Goal: Browse casually: Explore the website without a specific task or goal

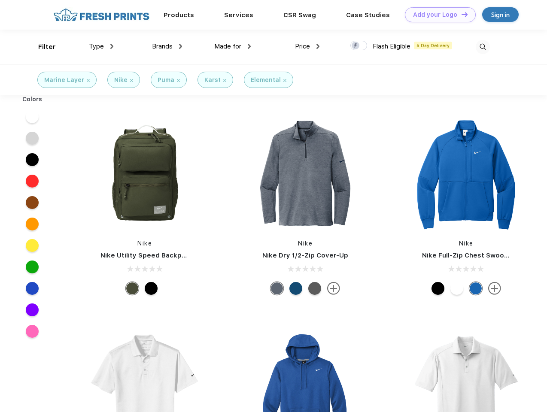
click at [437, 15] on link "Add your Logo Design Tool" at bounding box center [440, 14] width 71 height 15
click at [0, 0] on div "Design Tool" at bounding box center [0, 0] width 0 height 0
click at [460, 14] on link "Add your Logo Design Tool" at bounding box center [440, 14] width 71 height 15
click at [41, 47] on div "Filter" at bounding box center [47, 47] width 18 height 10
click at [101, 46] on span "Type" at bounding box center [96, 46] width 15 height 8
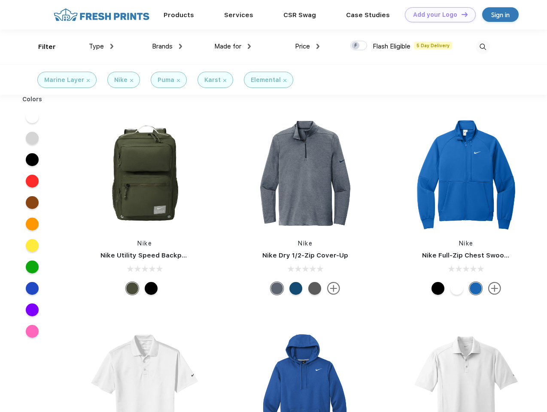
click at [167, 46] on span "Brands" at bounding box center [162, 46] width 21 height 8
click at [233, 46] on span "Made for" at bounding box center [227, 46] width 27 height 8
click at [307, 46] on span "Price" at bounding box center [302, 46] width 15 height 8
click at [359, 46] on div at bounding box center [358, 45] width 17 height 9
click at [356, 46] on input "checkbox" at bounding box center [353, 43] width 6 height 6
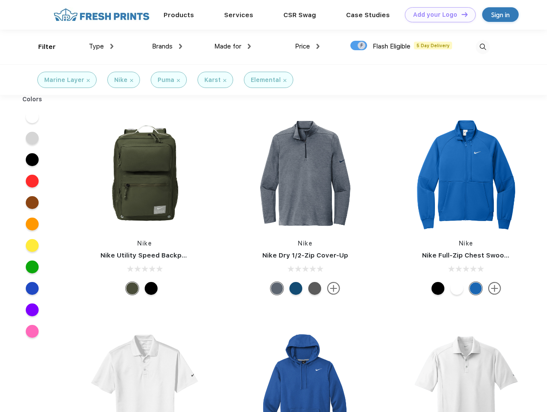
click at [482, 47] on img at bounding box center [482, 47] width 14 height 14
